Goal: Information Seeking & Learning: Learn about a topic

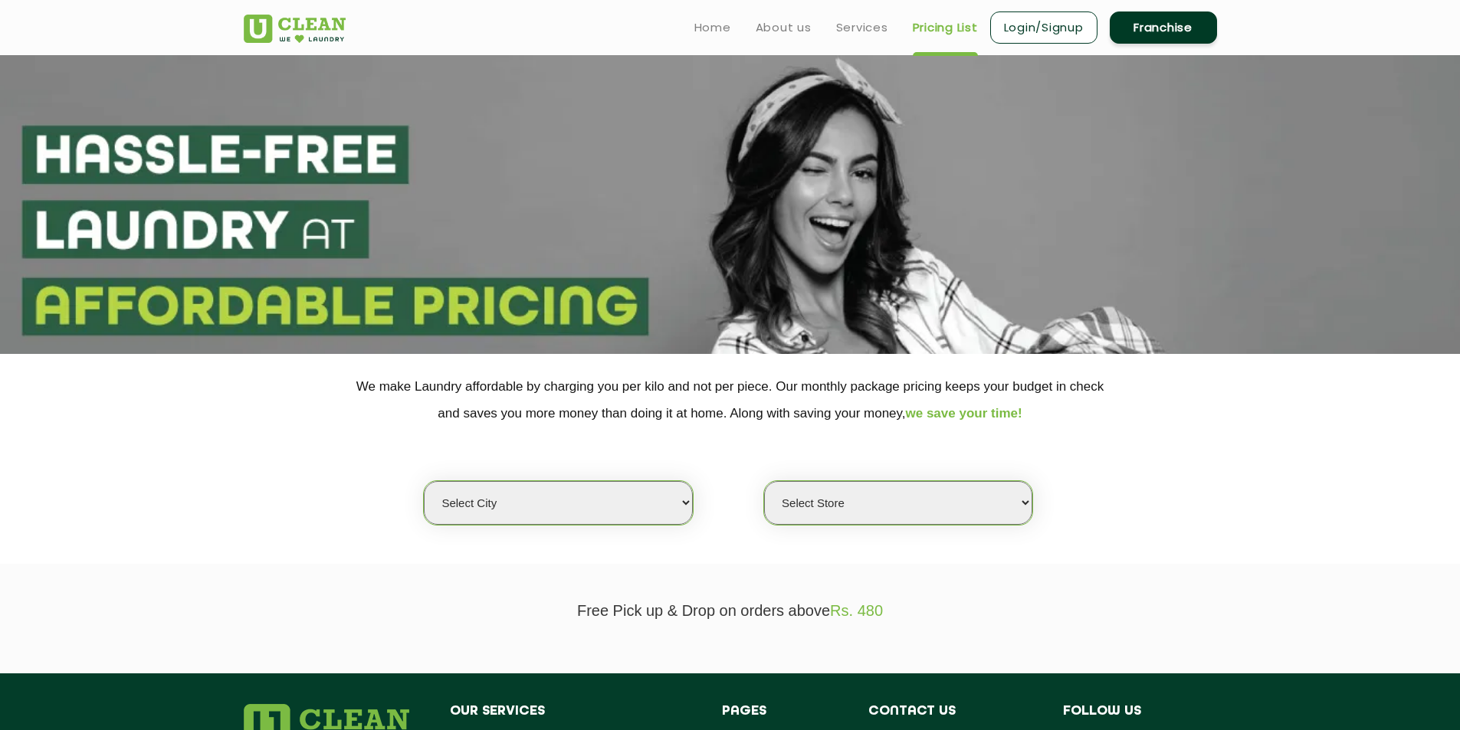
click at [687, 498] on select "Select city Aalo Abu Dhabi Agartala Agra Ahmedabad Akola Aligarh Alwar - UClean…" at bounding box center [558, 503] width 268 height 44
select select "28"
click at [424, 481] on select "Select city Aalo Abu Dhabi Agartala Agra Ahmedabad Akola Aligarh Alwar - UClean…" at bounding box center [558, 503] width 268 height 44
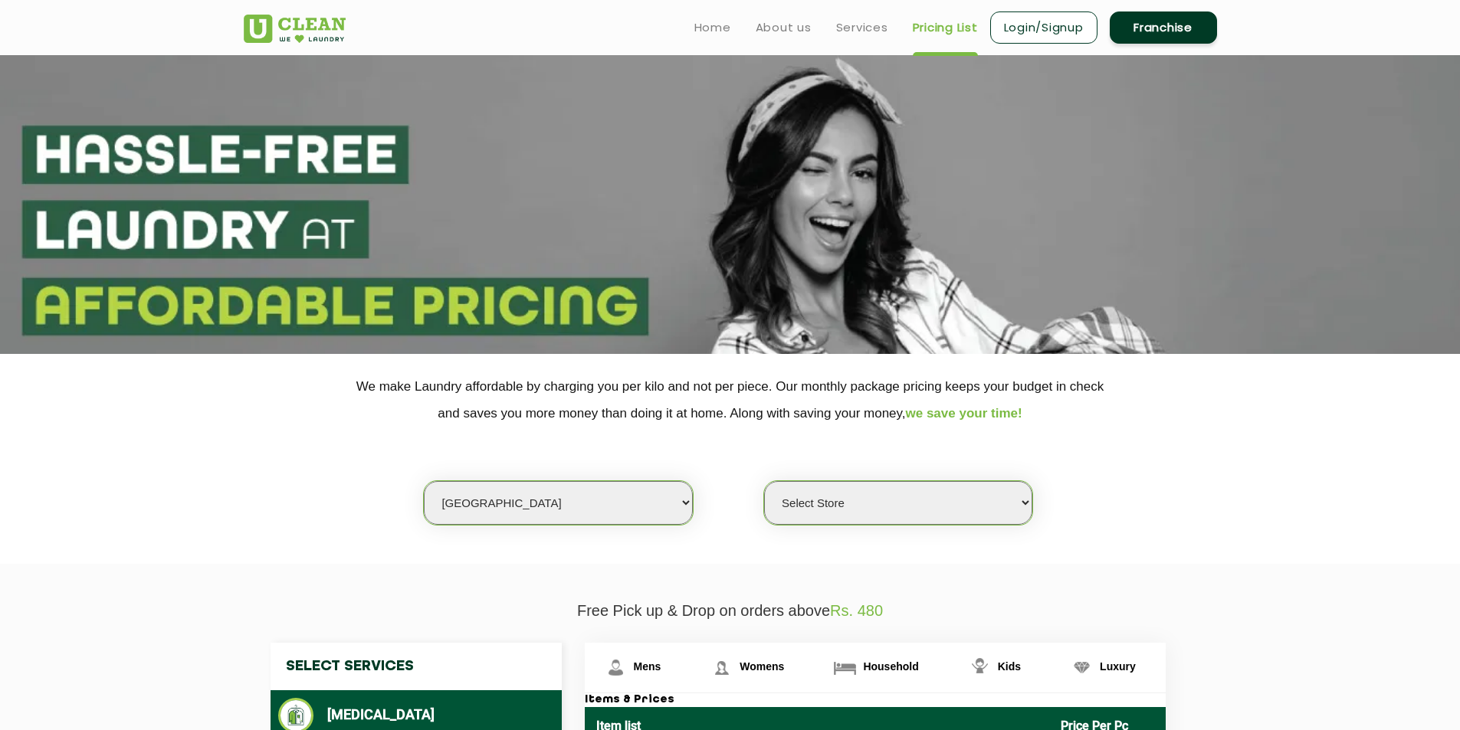
click at [1026, 499] on select "Select Store UClean Suddhowala Dehradun UClean Subhash Nagar UClean ITBP Road U…" at bounding box center [898, 503] width 268 height 44
select select "377"
click at [764, 481] on select "Select Store UClean Suddhowala Dehradun UClean Subhash Nagar UClean ITBP Road U…" at bounding box center [898, 503] width 268 height 44
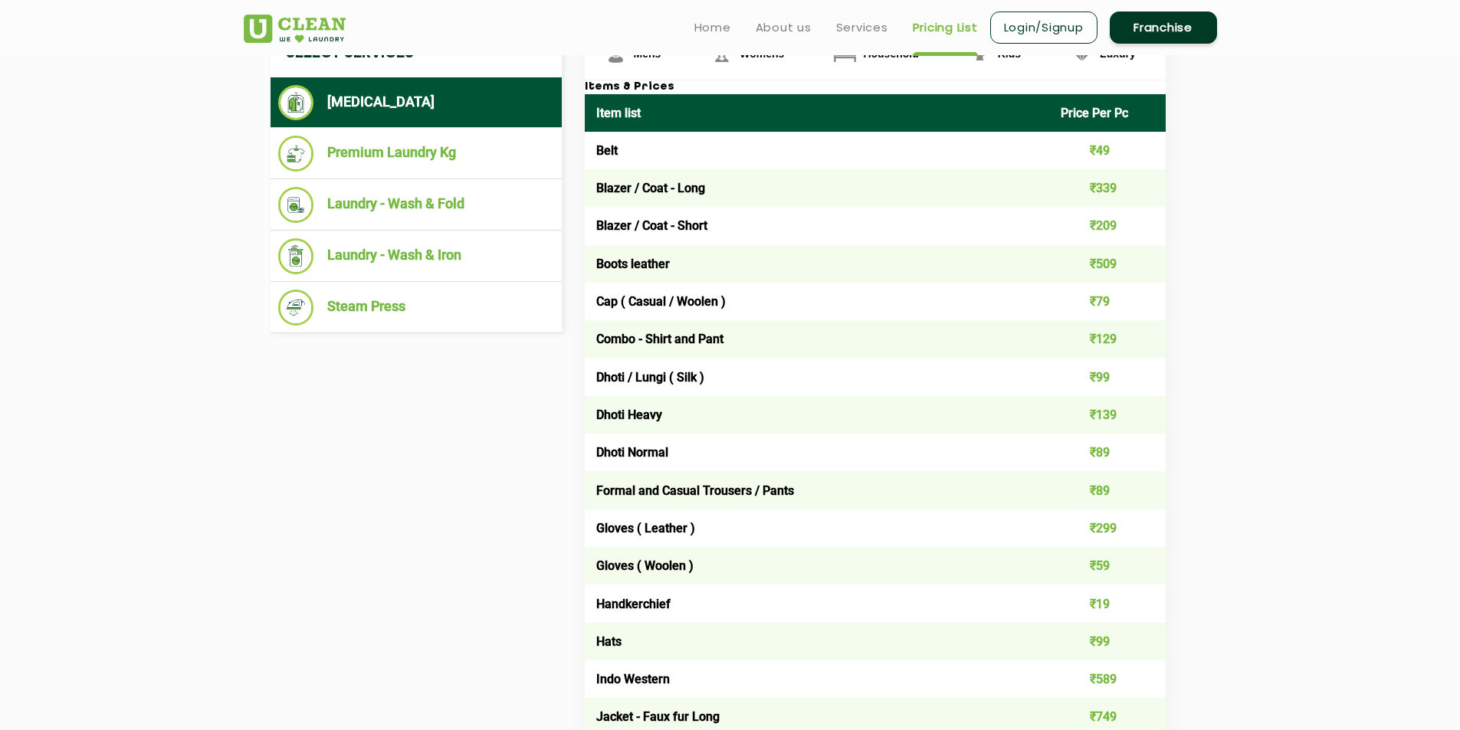
scroll to position [536, 0]
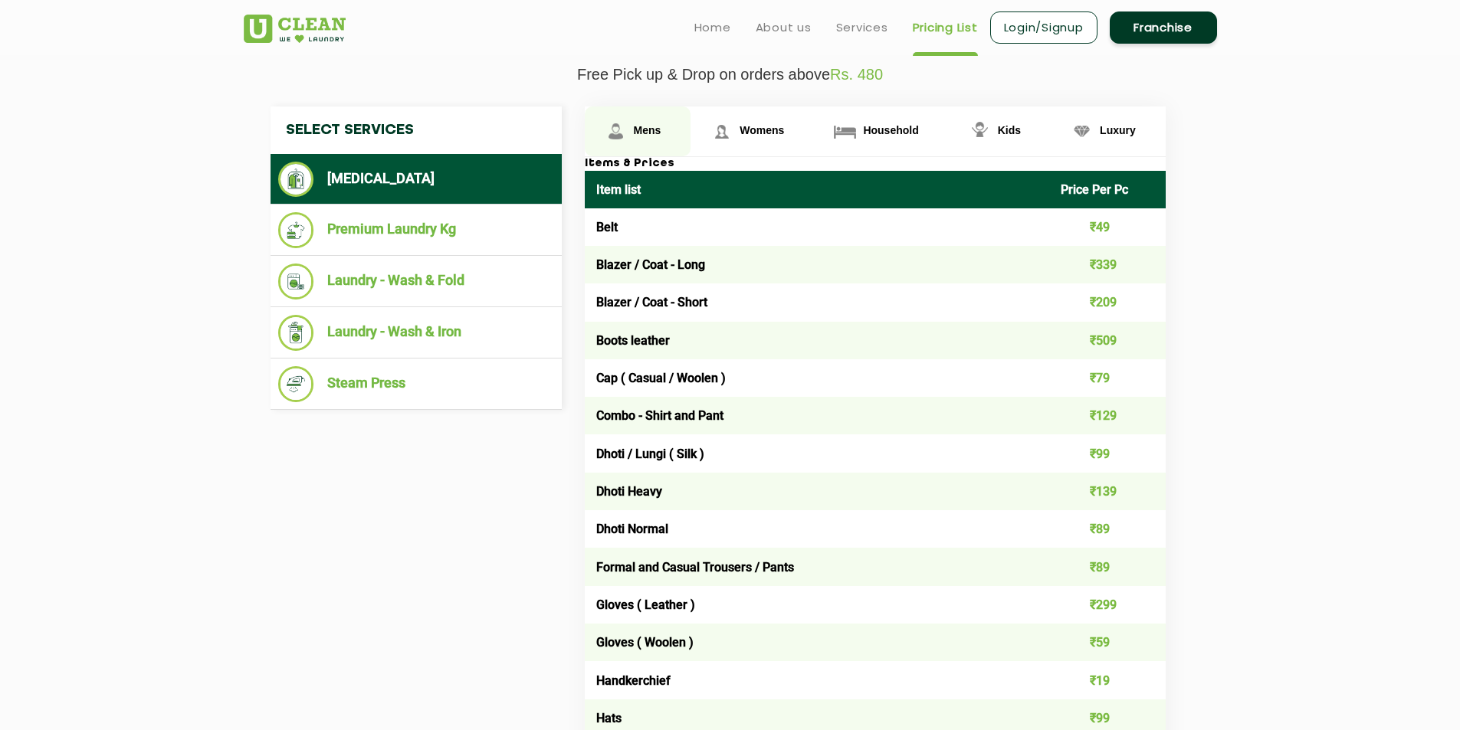
click at [647, 130] on span "Mens" at bounding box center [648, 130] width 28 height 12
click at [622, 266] on td "Blazer / Coat - Long" at bounding box center [817, 265] width 465 height 38
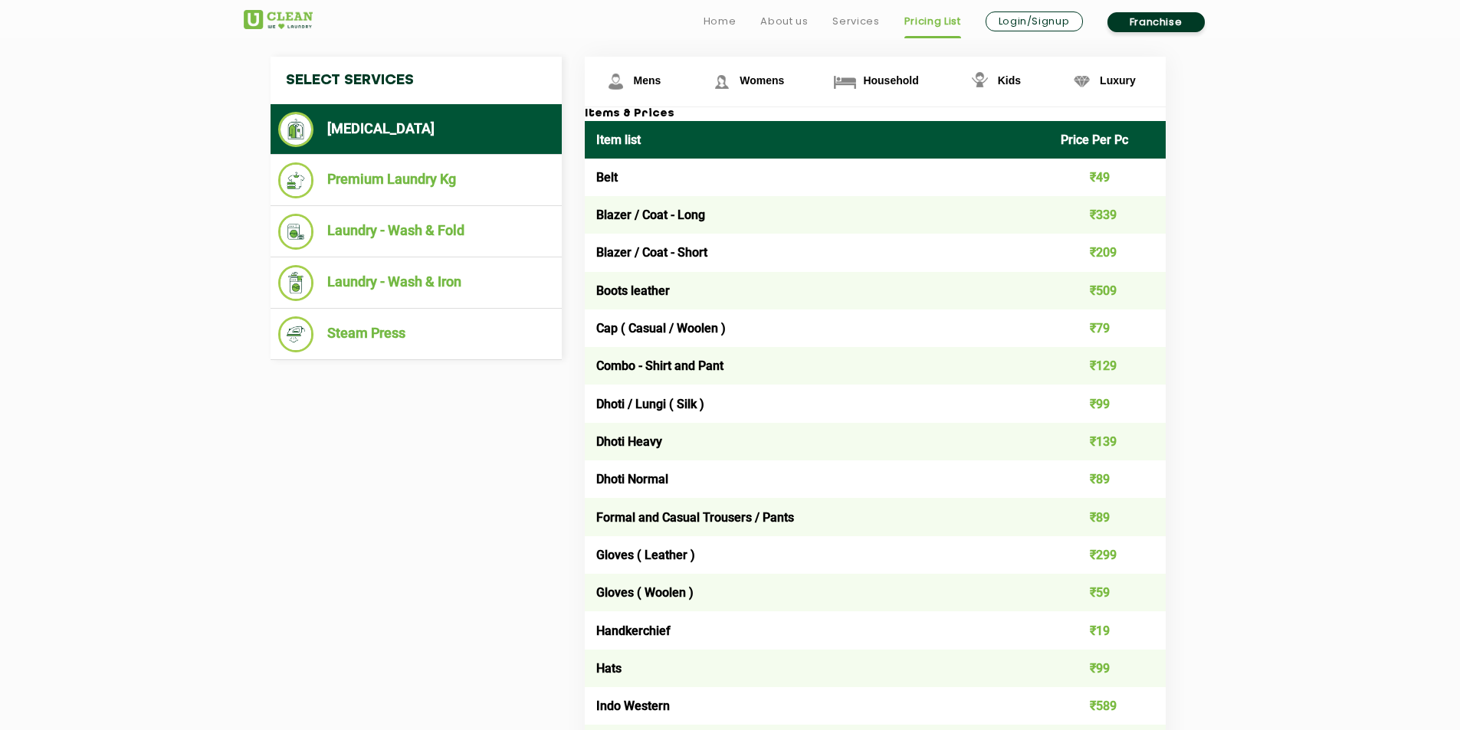
scroll to position [613, 0]
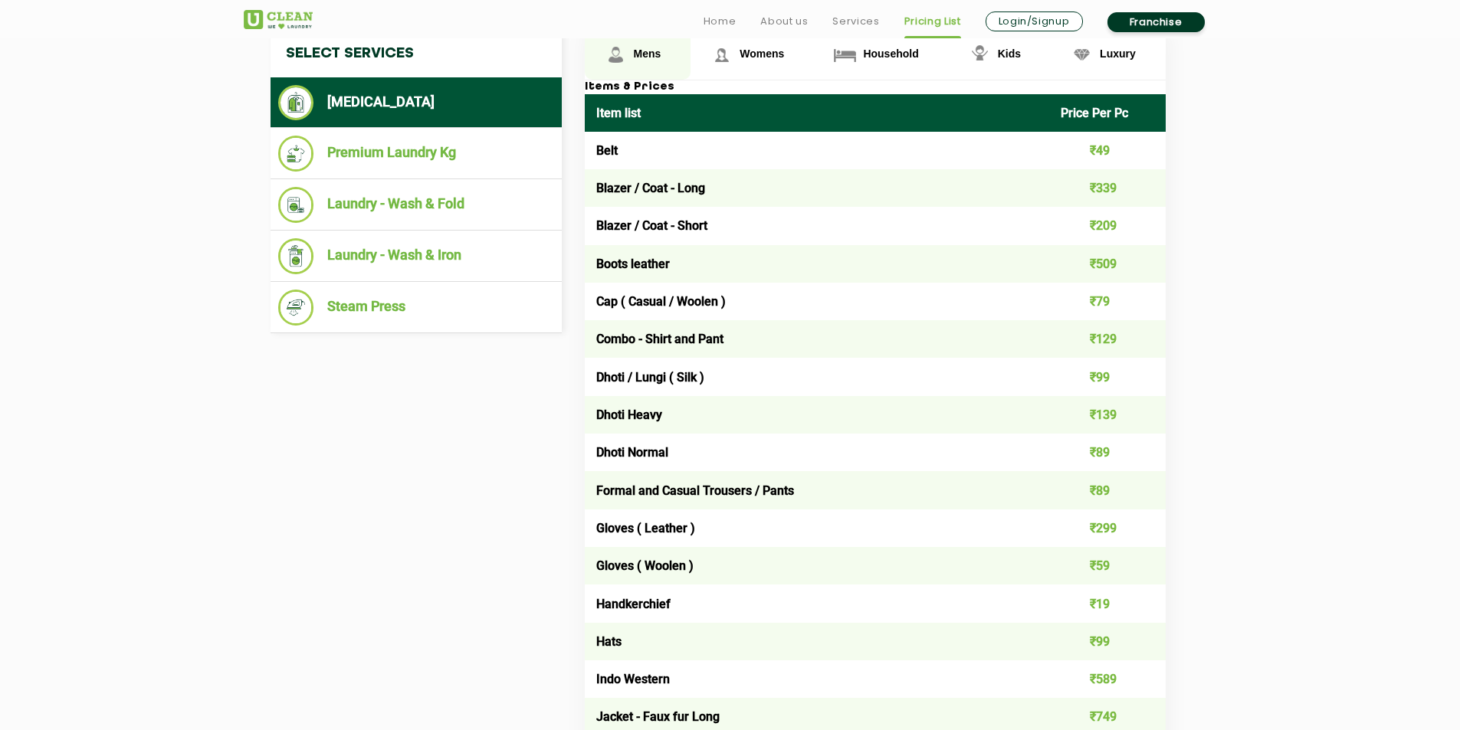
click at [641, 50] on span "Mens" at bounding box center [648, 54] width 28 height 12
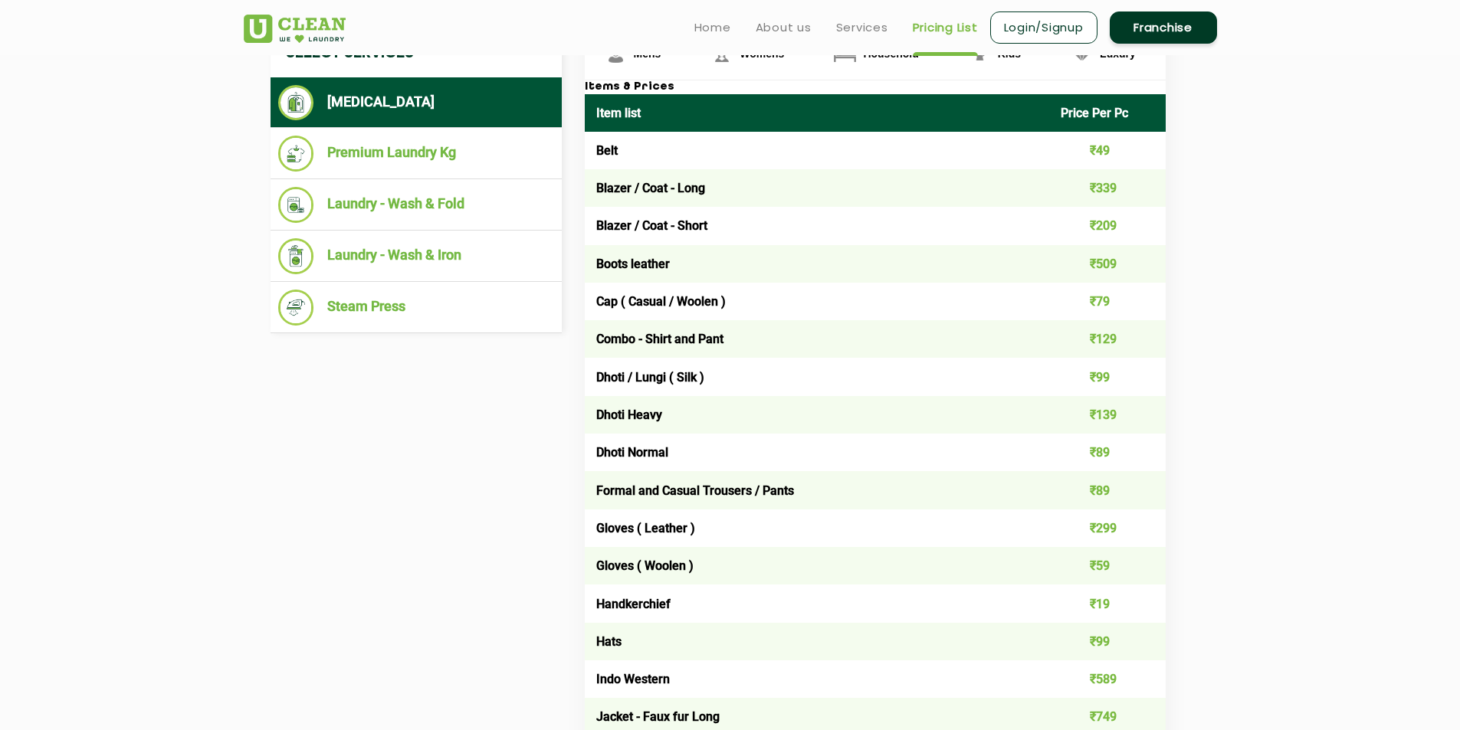
click at [382, 92] on li "[MEDICAL_DATA]" at bounding box center [416, 102] width 276 height 35
click at [395, 256] on li "Laundry - Wash & Iron" at bounding box center [416, 256] width 276 height 36
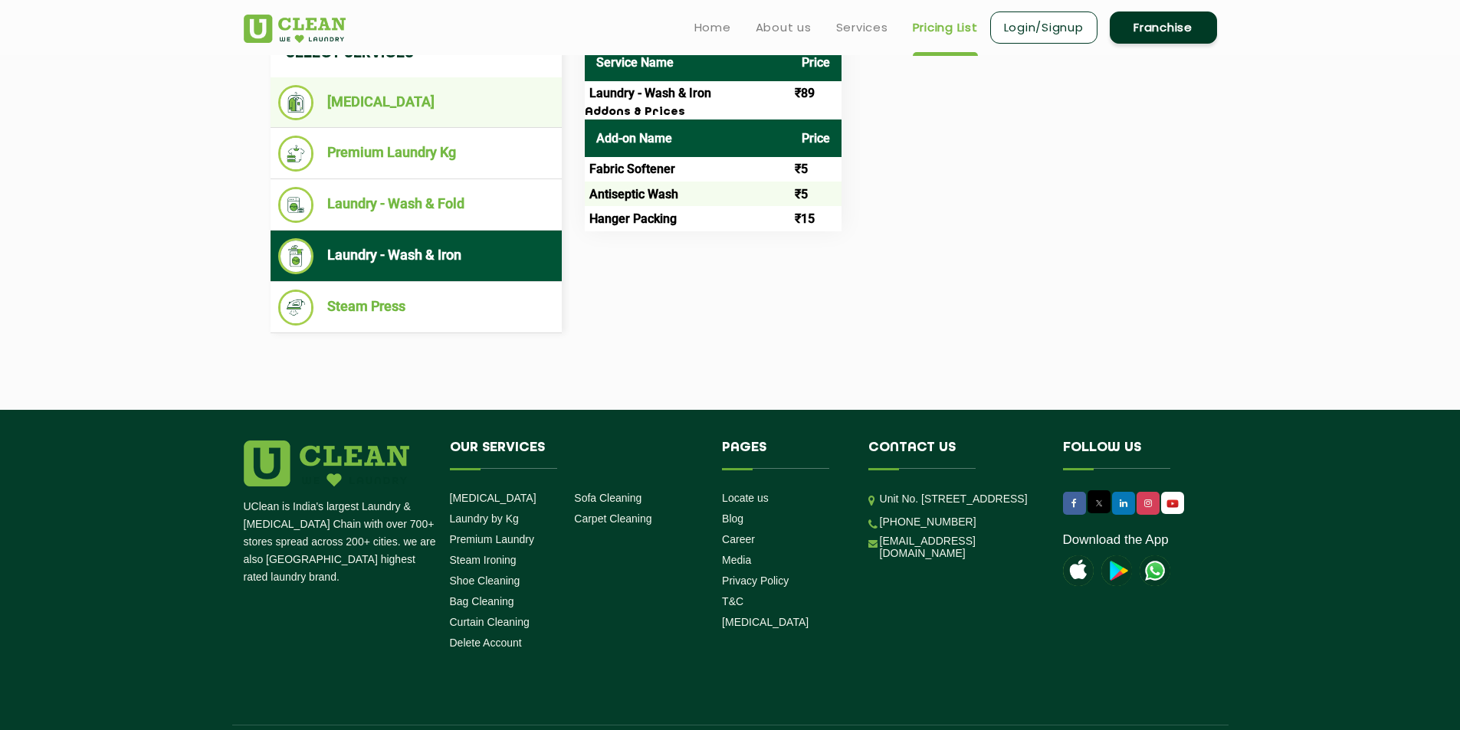
click at [358, 105] on li "[MEDICAL_DATA]" at bounding box center [416, 102] width 276 height 35
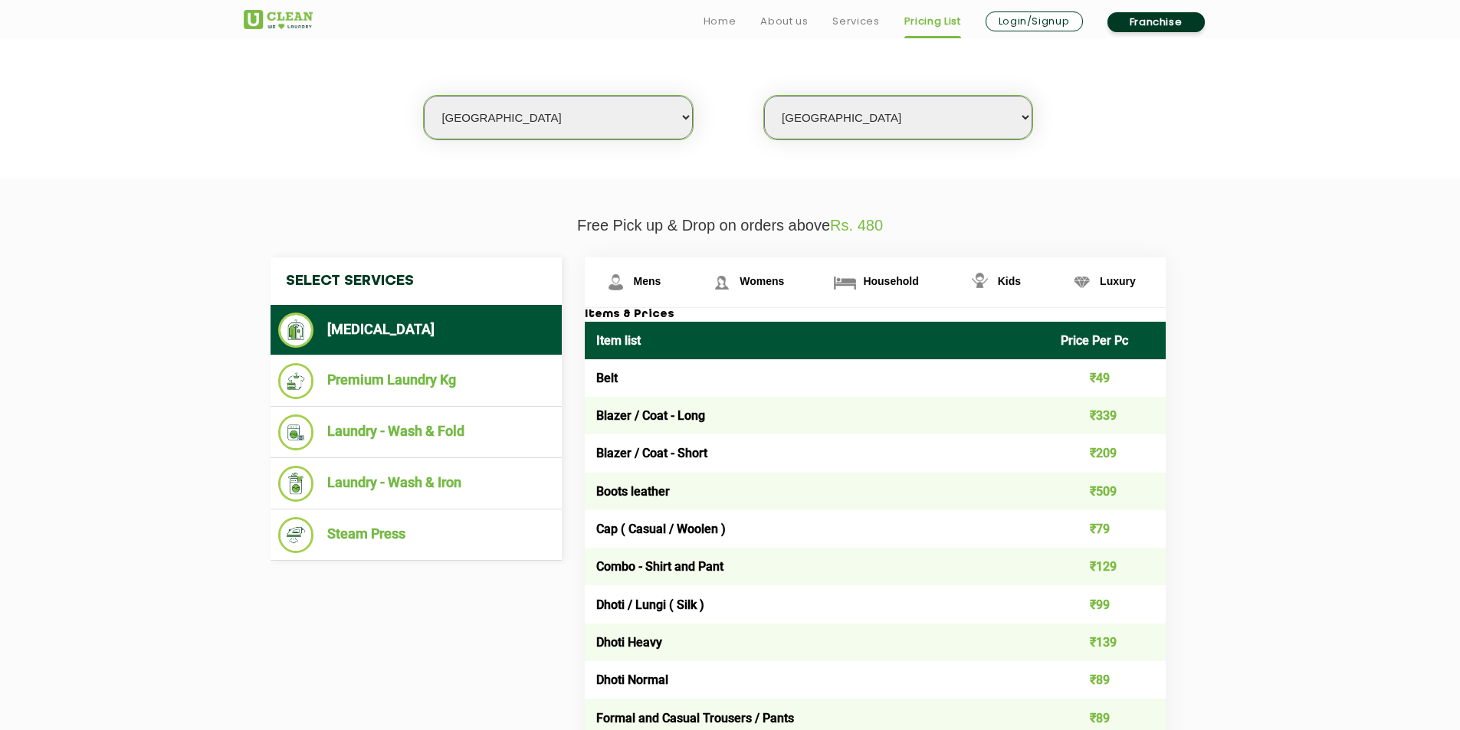
scroll to position [460, 0]
